Goal: Browse casually

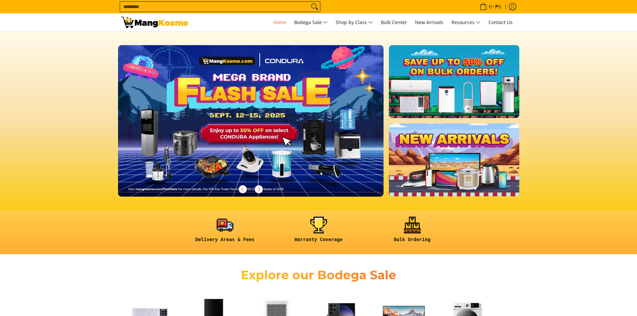
scroll to position [167, 0]
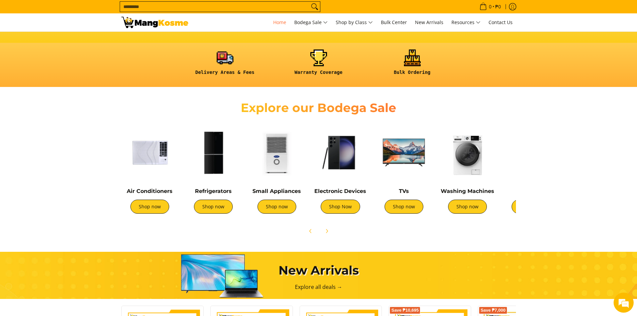
click at [516, 168] on img at bounding box center [531, 152] width 57 height 57
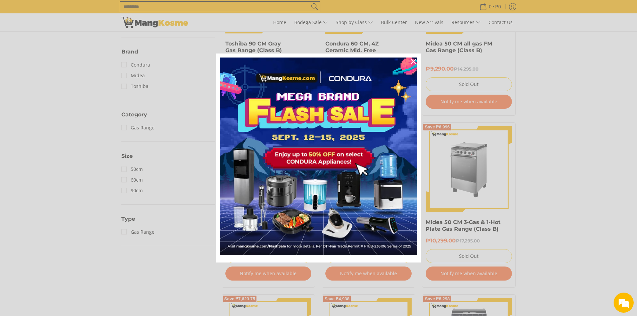
scroll to position [301, 0]
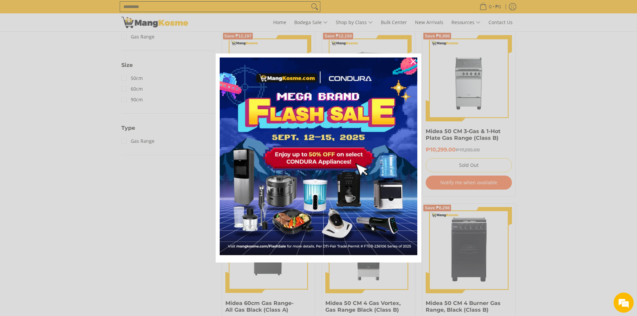
click at [139, 220] on div "Marketing offer form" at bounding box center [318, 158] width 637 height 316
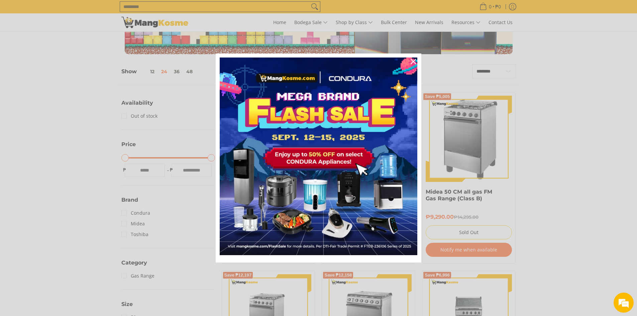
scroll to position [0, 0]
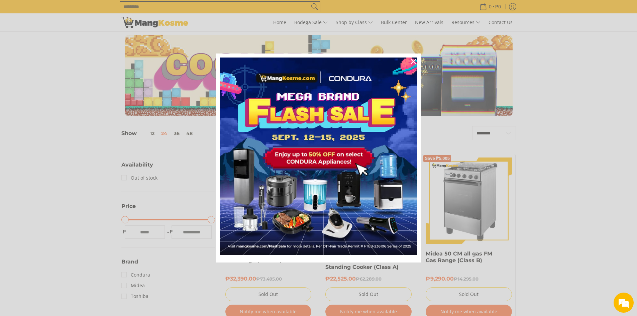
click at [276, 55] on div "Marketing offer form" at bounding box center [319, 158] width 206 height 209
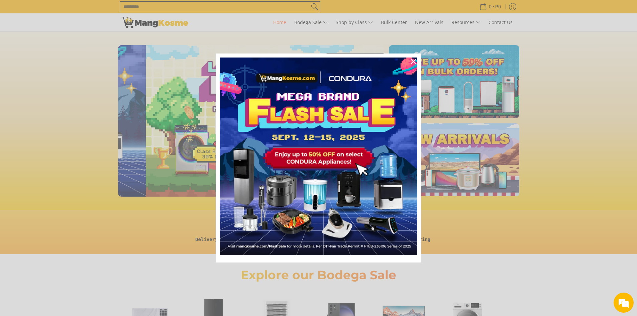
scroll to position [0, 266]
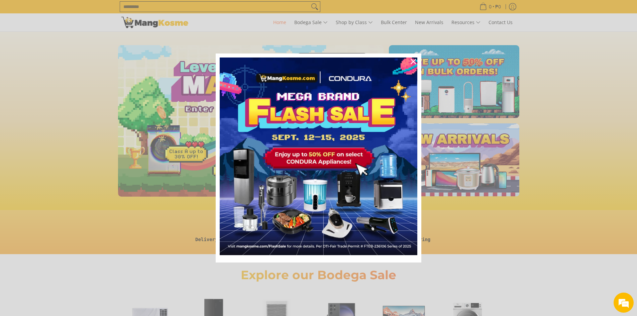
click at [164, 265] on div "Marketing offer form" at bounding box center [318, 158] width 637 height 316
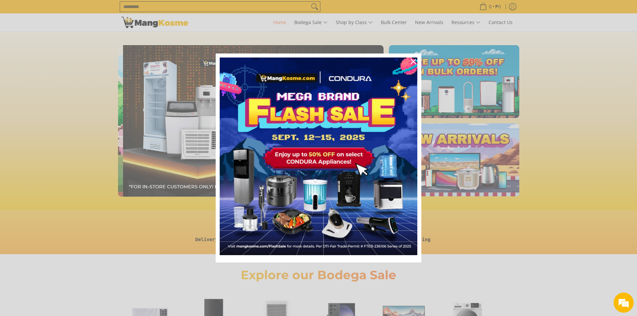
scroll to position [0, 532]
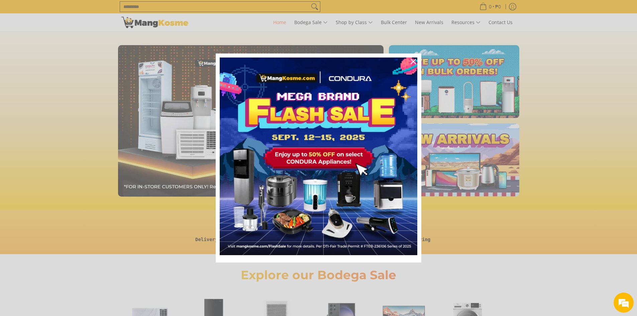
click at [542, 238] on div "Marketing offer form" at bounding box center [318, 158] width 637 height 316
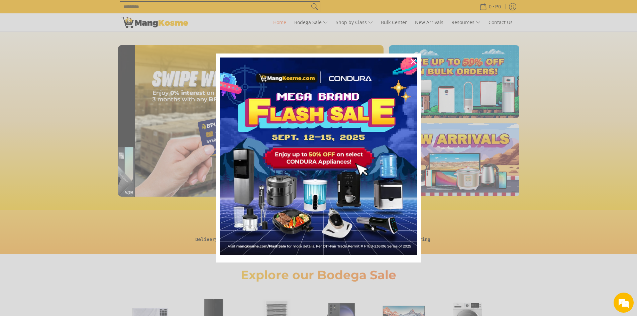
scroll to position [0, 798]
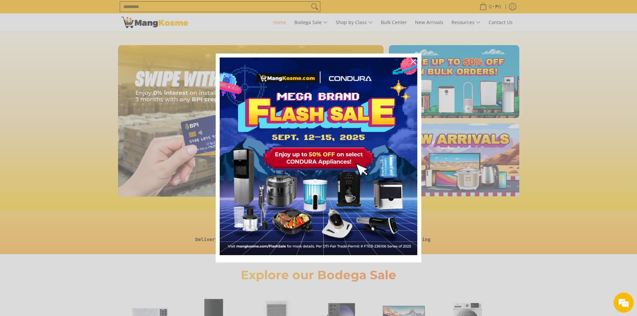
click at [411, 44] on div "Marketing offer form" at bounding box center [318, 158] width 637 height 316
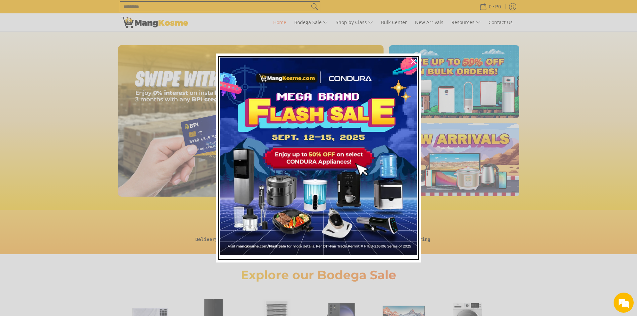
click at [403, 60] on img "Marketing offer form" at bounding box center [319, 157] width 198 height 198
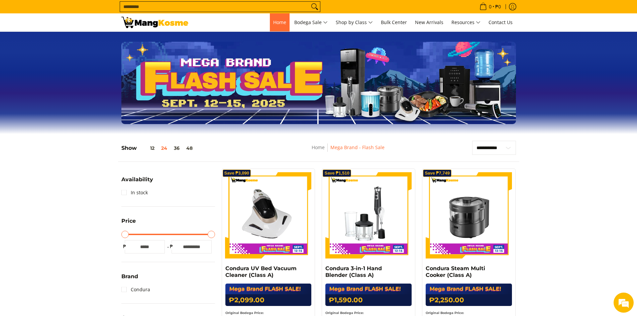
click at [284, 20] on link "Home" at bounding box center [280, 22] width 20 height 18
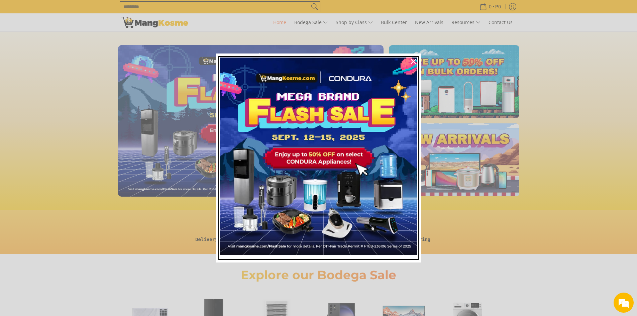
click at [342, 73] on img "Marketing offer form" at bounding box center [319, 157] width 198 height 198
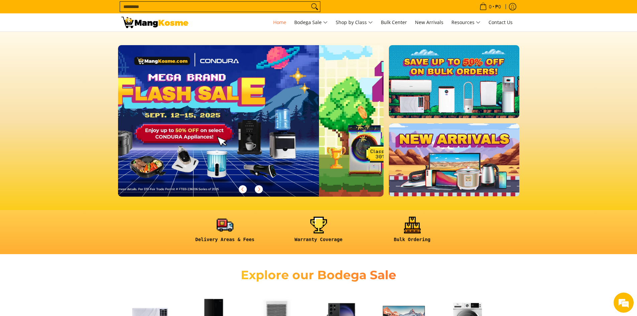
scroll to position [0, 239]
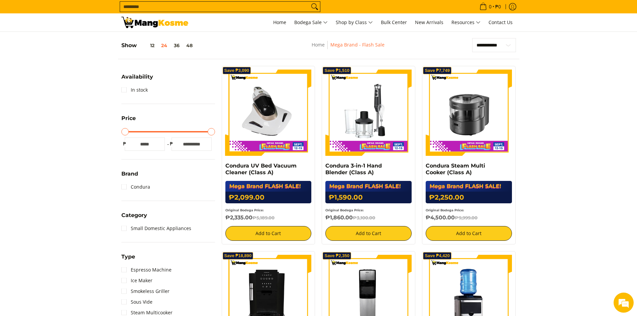
scroll to position [100, 0]
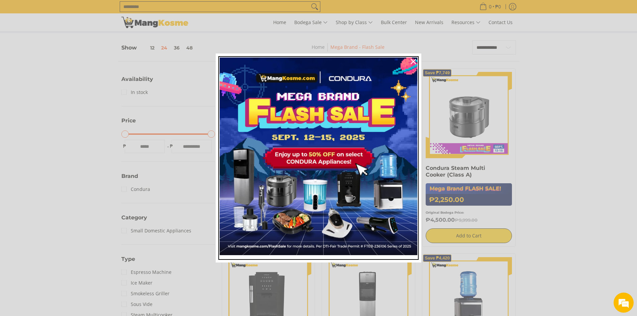
click at [232, 61] on img "Marketing offer form" at bounding box center [319, 157] width 198 height 198
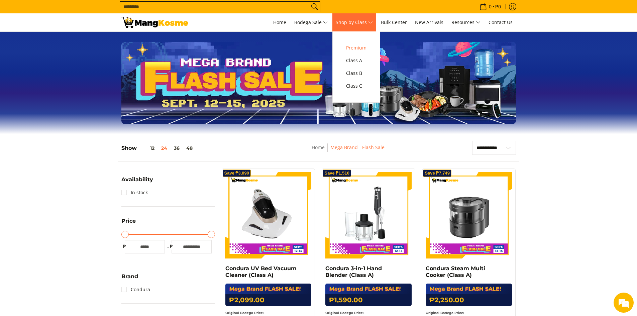
click at [362, 49] on span "Premium" at bounding box center [356, 48] width 20 height 8
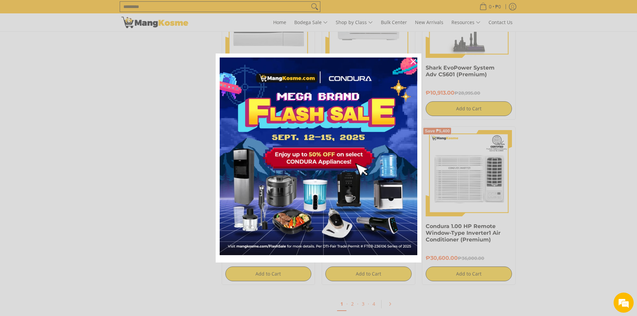
scroll to position [1138, 0]
click at [191, 70] on div "Marketing offer form" at bounding box center [318, 158] width 637 height 316
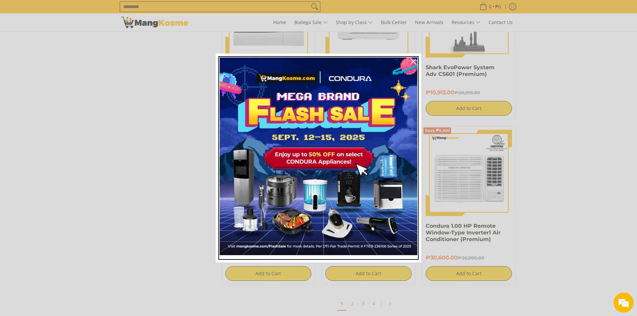
click at [231, 62] on img "Marketing offer form" at bounding box center [319, 157] width 198 height 198
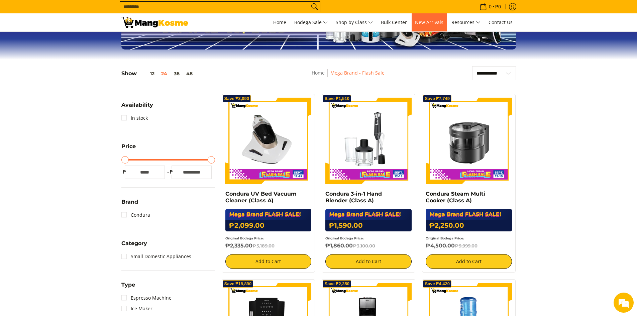
scroll to position [33, 0]
